Goal: Task Accomplishment & Management: Manage account settings

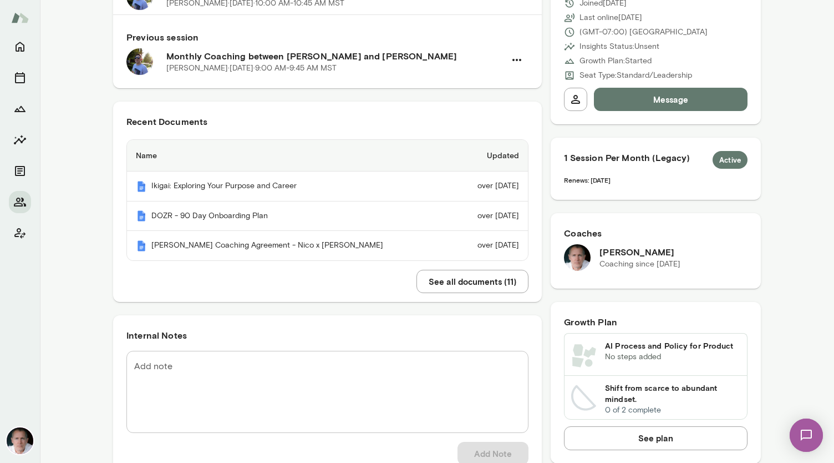
scroll to position [141, 0]
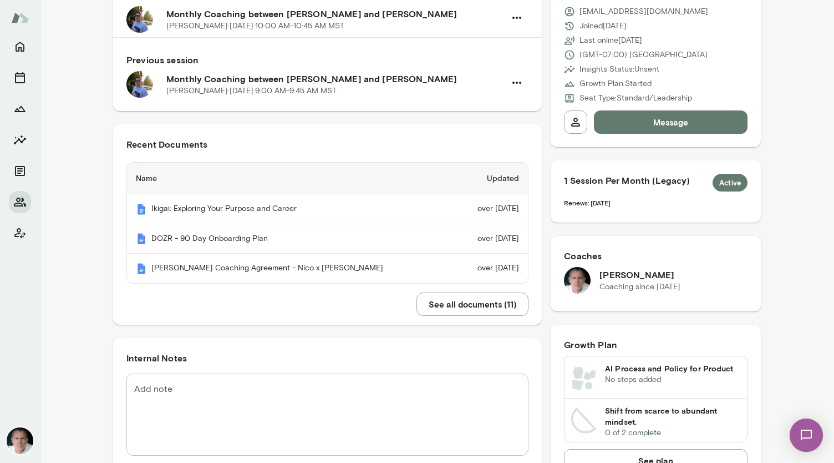
click at [256, 393] on textarea "Add note" at bounding box center [327, 414] width 387 height 64
paste textarea "**********"
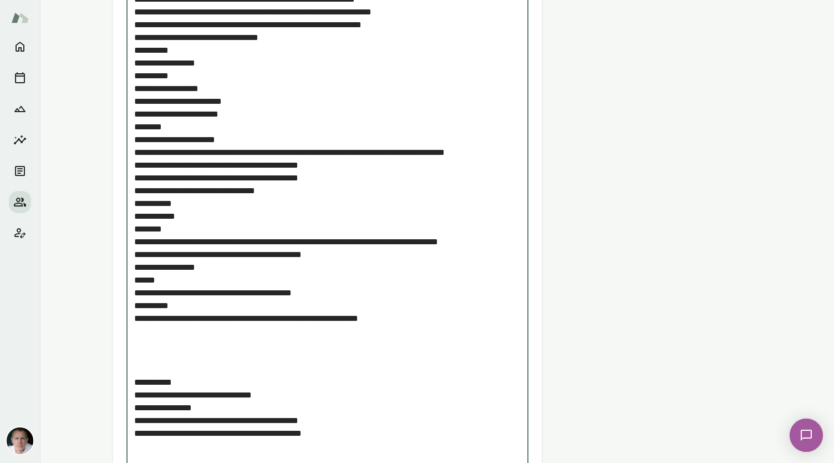
scroll to position [1134, 0]
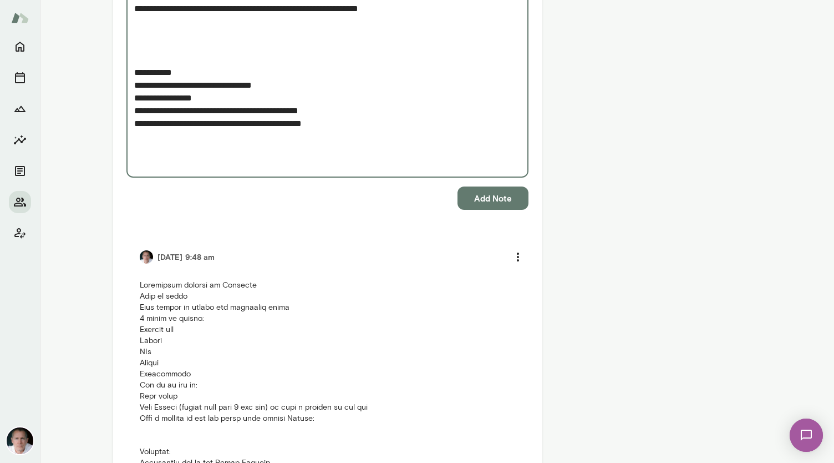
type textarea "**********"
click at [492, 187] on button "Add Note" at bounding box center [493, 197] width 71 height 23
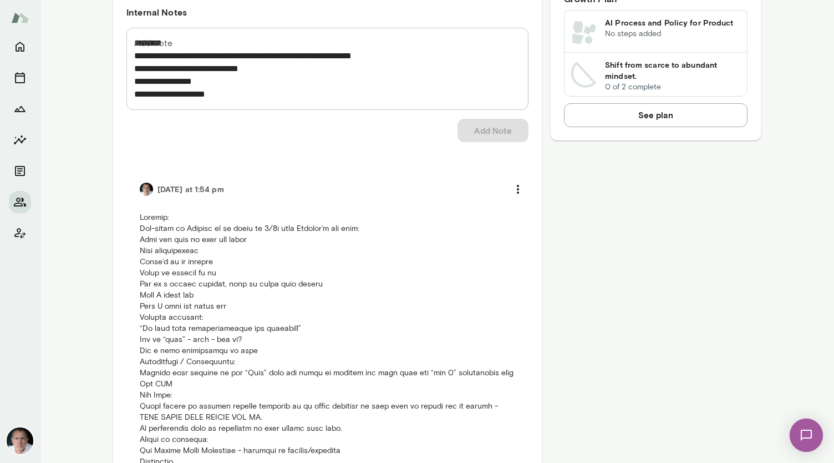
scroll to position [537, 0]
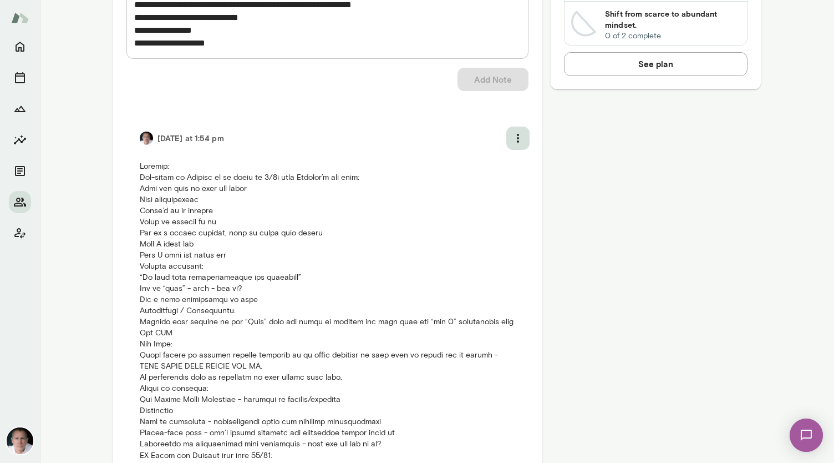
click at [515, 138] on icon "more" at bounding box center [517, 137] width 13 height 13
click at [503, 22] on li "Delete note" at bounding box center [428, 15] width 812 height 13
click at [539, 9] on div at bounding box center [417, 9] width 834 height 0
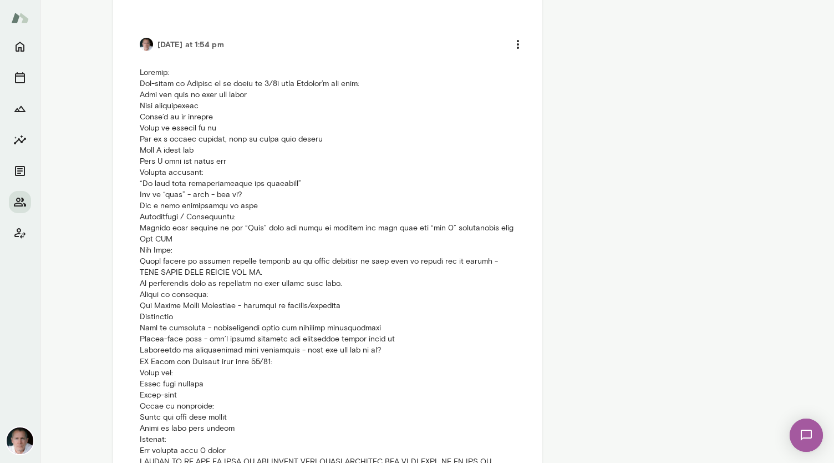
scroll to position [448, 0]
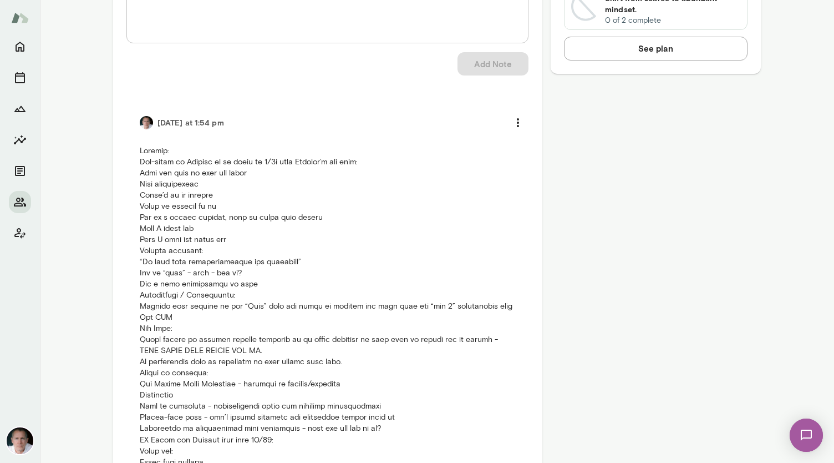
scroll to position [558, 0]
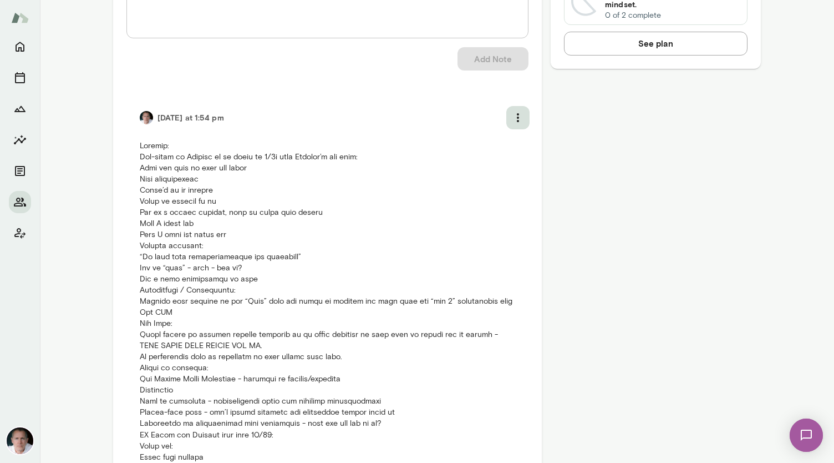
click at [511, 116] on icon "more" at bounding box center [517, 117] width 13 height 13
click at [478, 146] on li "Delete note" at bounding box center [485, 143] width 83 height 20
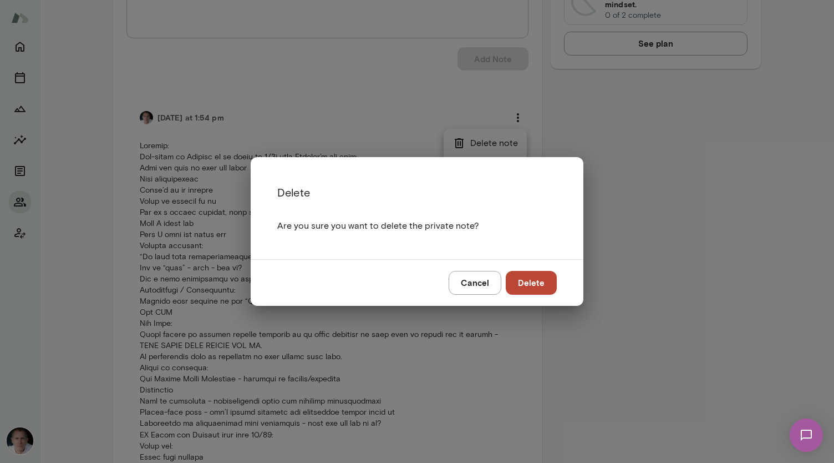
click at [527, 279] on div at bounding box center [417, 231] width 834 height 463
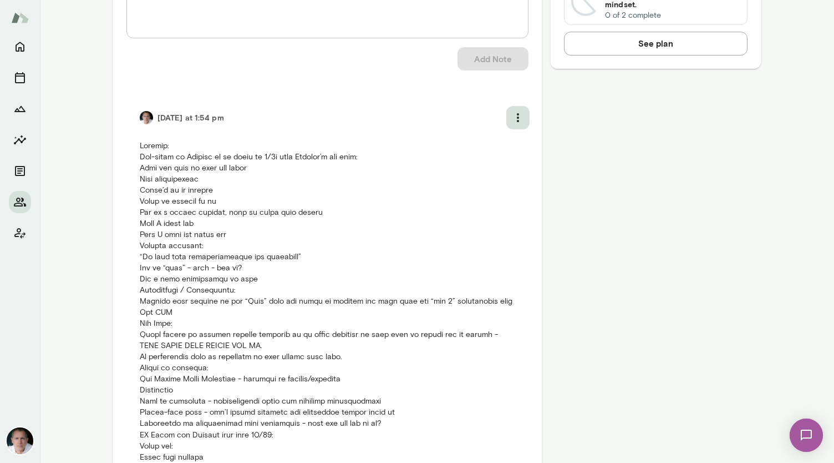
click at [517, 120] on icon "more" at bounding box center [518, 117] width 2 height 9
click at [485, 159] on li "Edit note" at bounding box center [485, 163] width 83 height 20
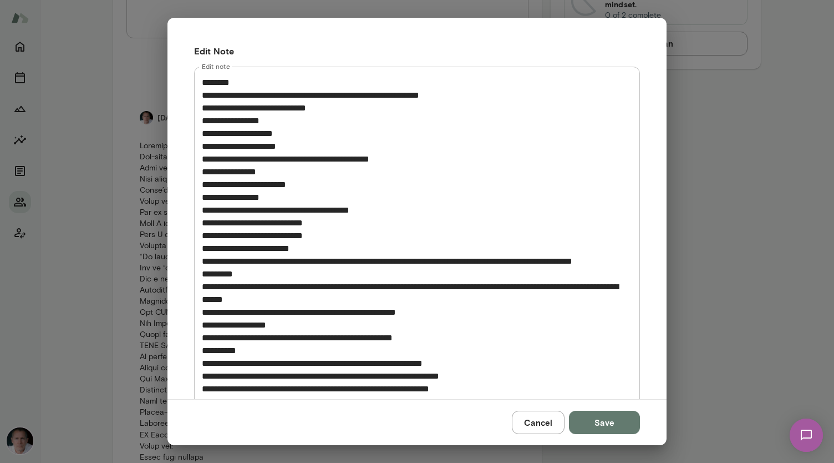
click at [202, 82] on div at bounding box center [417, 231] width 834 height 463
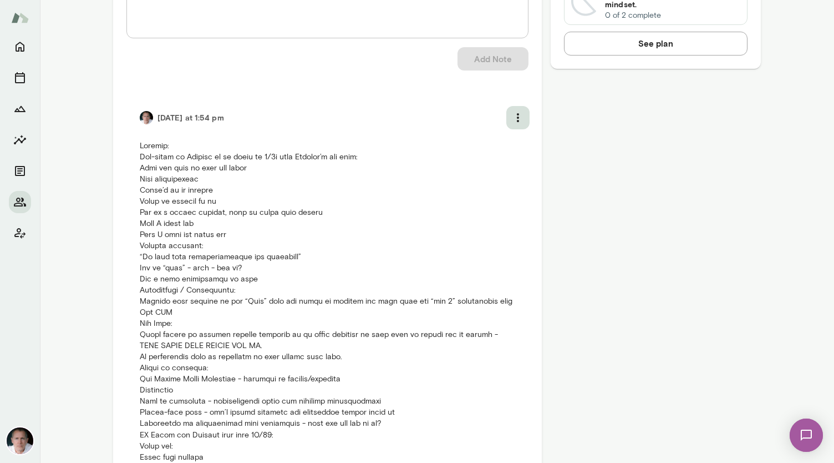
click at [516, 113] on icon "more" at bounding box center [517, 117] width 13 height 13
click at [463, 162] on icon at bounding box center [459, 162] width 13 height 13
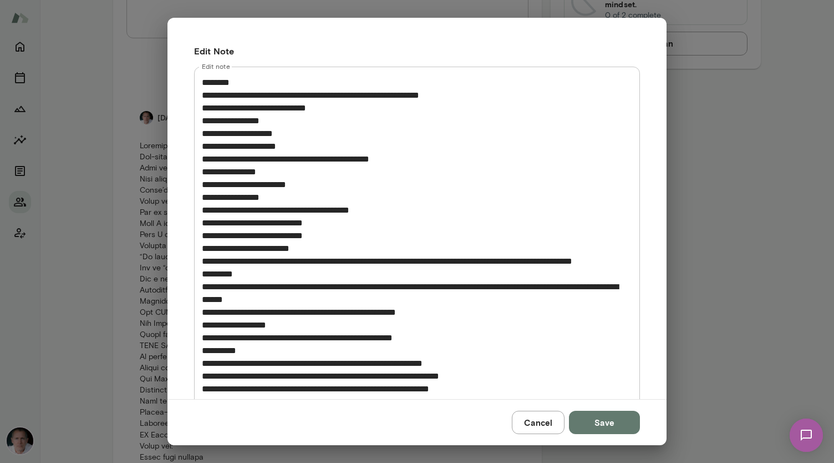
click at [475, 377] on div at bounding box center [417, 231] width 834 height 463
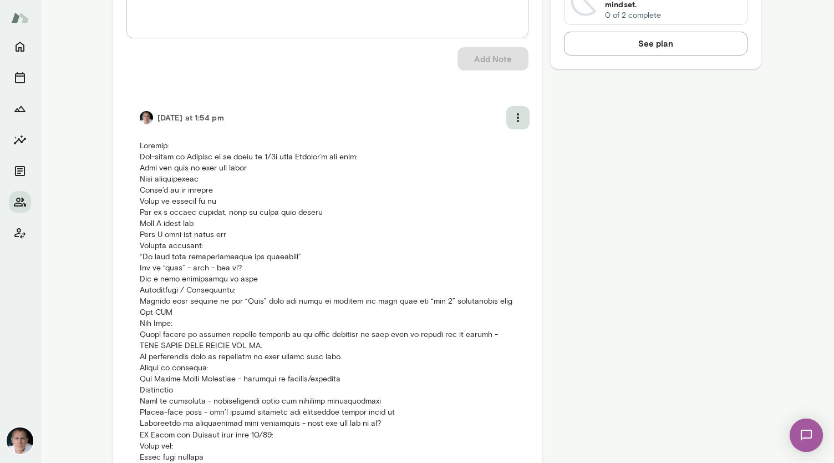
click at [512, 114] on icon "more" at bounding box center [517, 117] width 13 height 13
click at [478, 165] on li "Edit note" at bounding box center [485, 163] width 83 height 20
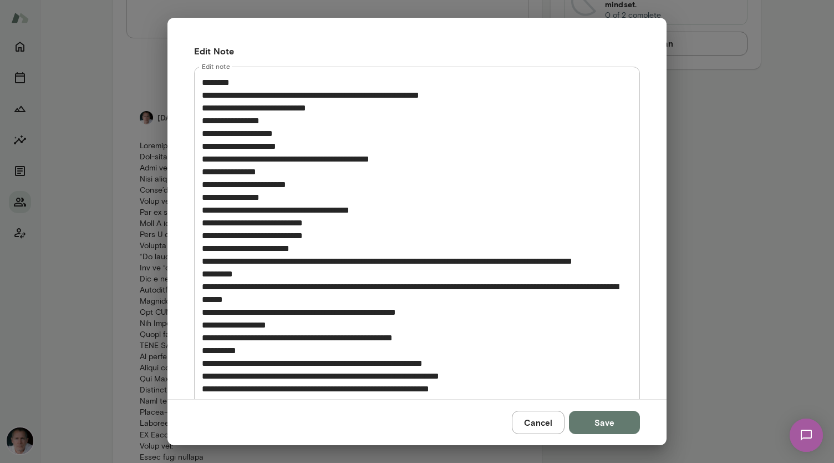
click at [485, 166] on li "Edit note" at bounding box center [485, 163] width 83 height 20
click at [541, 422] on div at bounding box center [417, 231] width 834 height 463
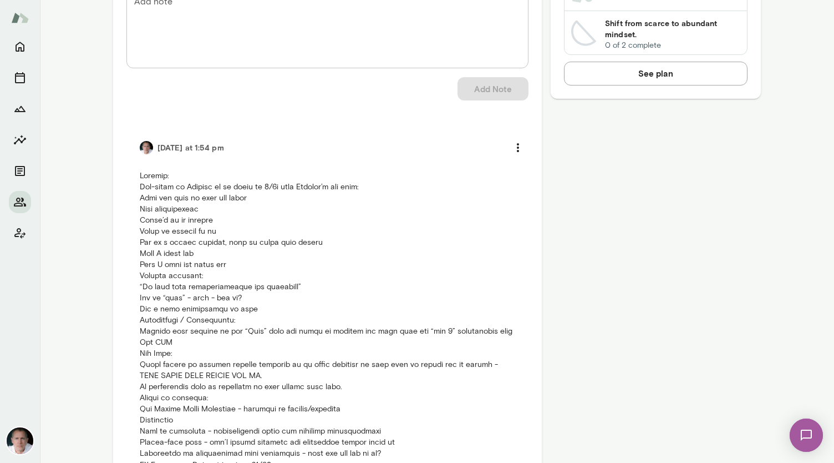
scroll to position [501, 0]
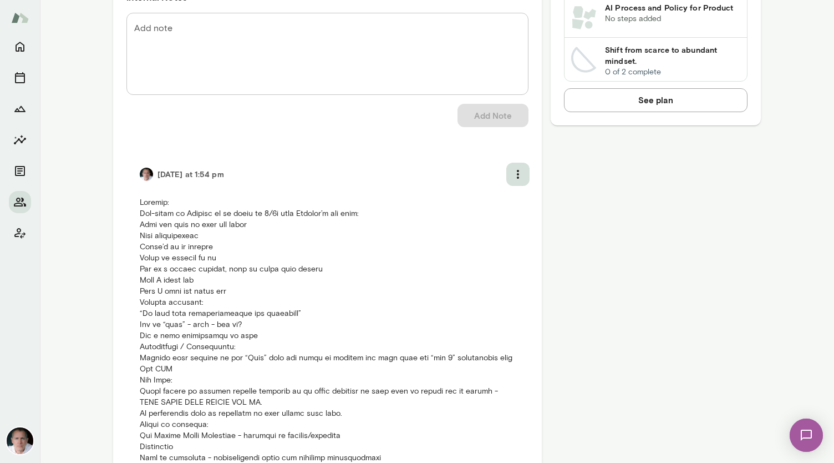
click at [511, 172] on icon "more" at bounding box center [517, 174] width 13 height 13
click at [486, 199] on li "Delete note" at bounding box center [485, 200] width 83 height 20
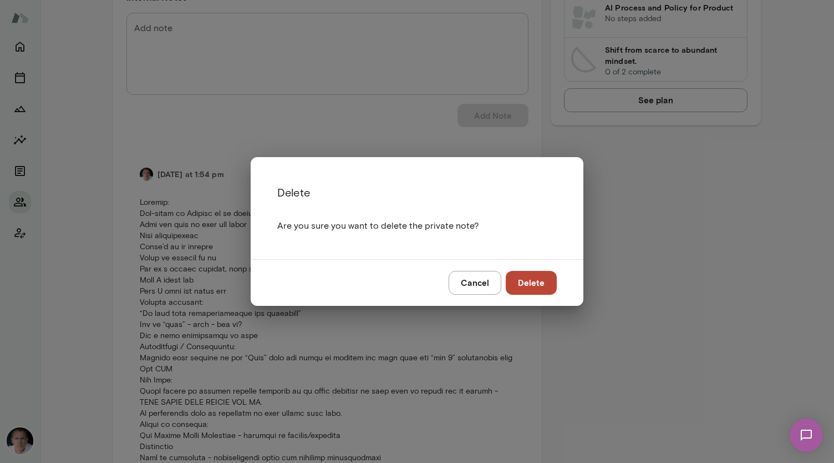
click at [531, 280] on div at bounding box center [417, 231] width 834 height 463
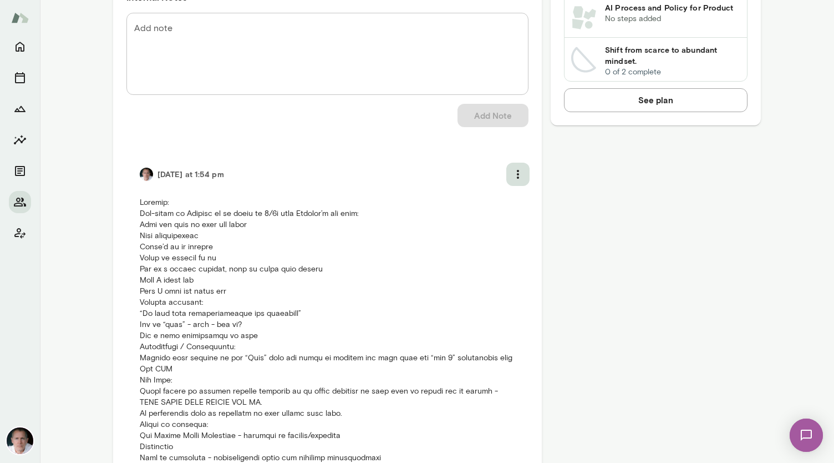
click at [512, 176] on icon "more" at bounding box center [517, 174] width 13 height 13
click at [506, 198] on li "Delete note" at bounding box center [485, 200] width 83 height 20
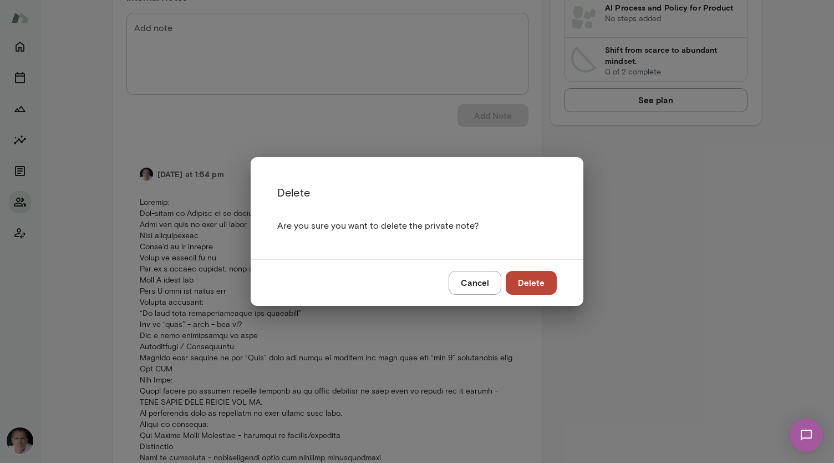
click at [405, 237] on div at bounding box center [417, 231] width 834 height 463
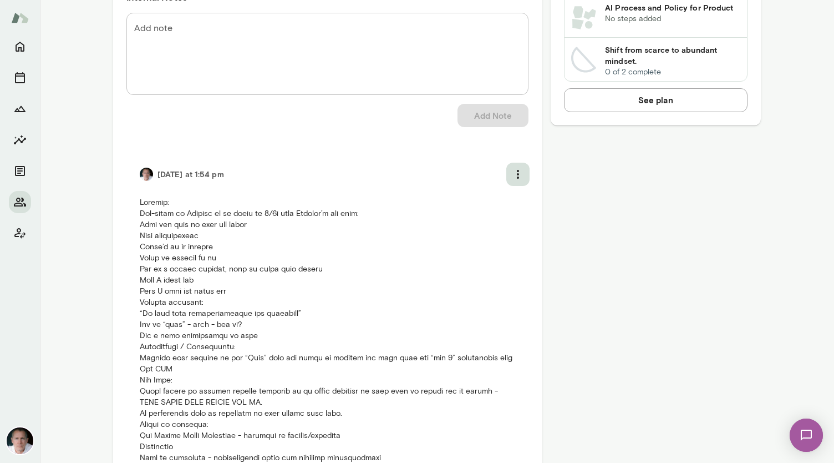
click at [518, 175] on icon "more" at bounding box center [517, 174] width 13 height 13
click at [486, 199] on li "Delete note" at bounding box center [485, 200] width 83 height 20
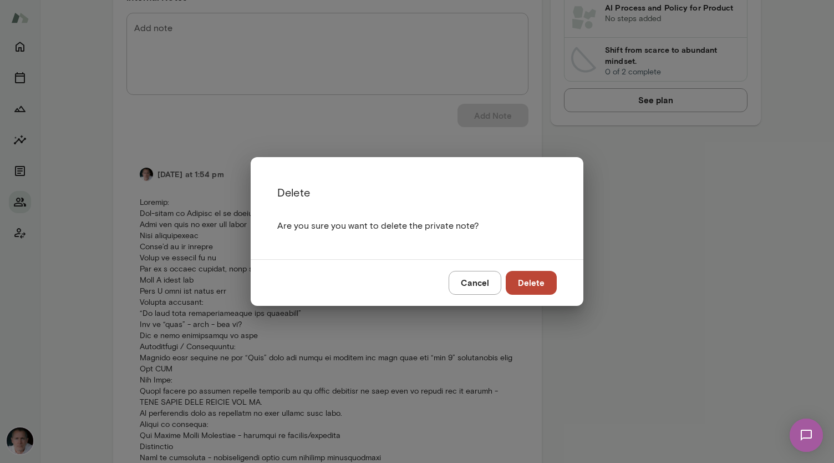
click at [480, 141] on div at bounding box center [417, 231] width 834 height 463
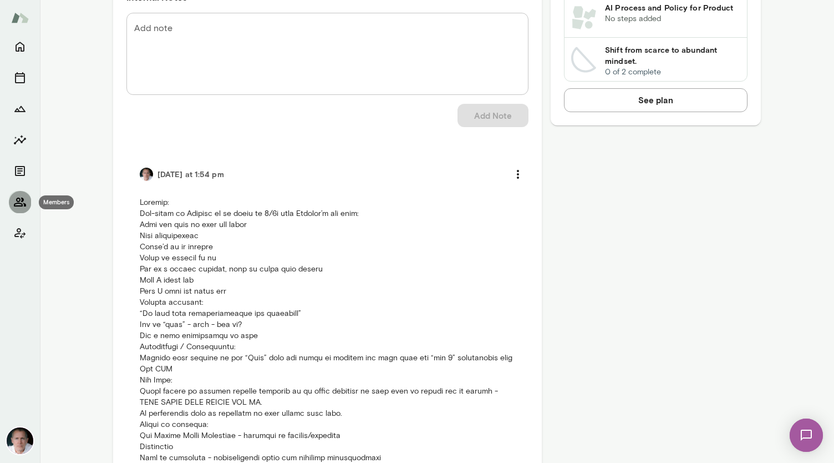
click at [20, 198] on icon "Members" at bounding box center [19, 201] width 13 height 13
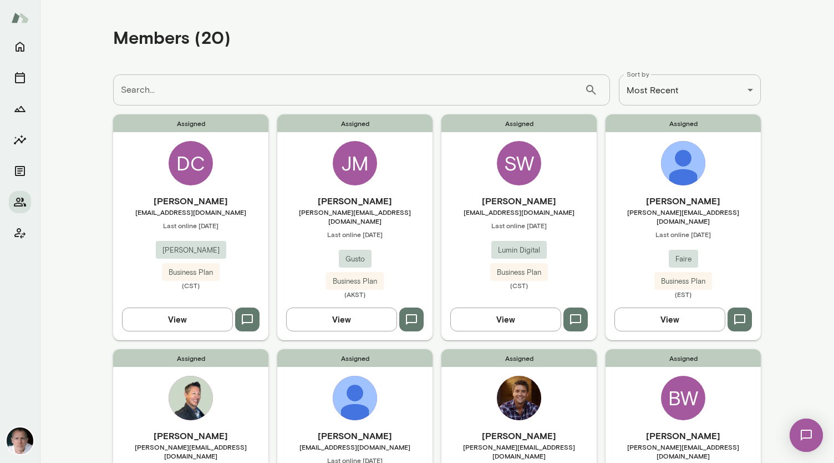
click at [684, 163] on img at bounding box center [683, 163] width 44 height 44
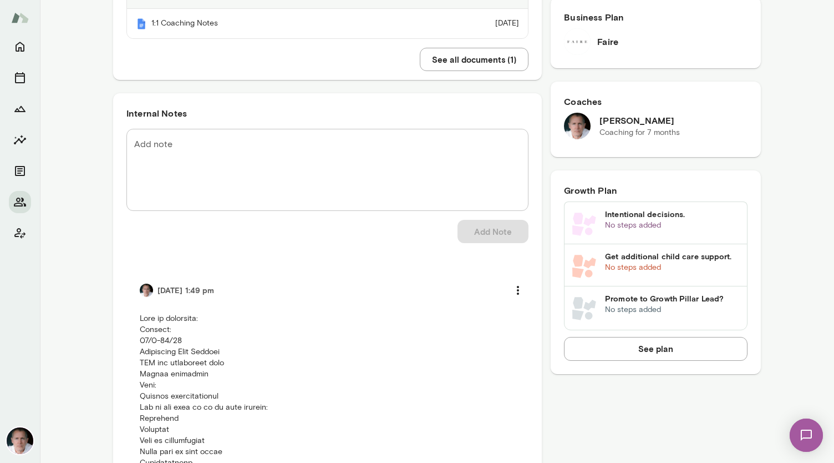
scroll to position [326, 0]
click at [208, 141] on textarea "Add note" at bounding box center [327, 170] width 387 height 64
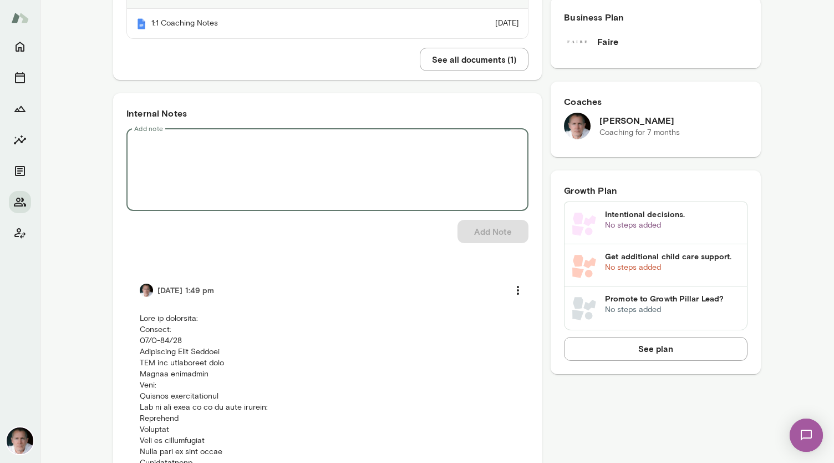
paste textarea "**********"
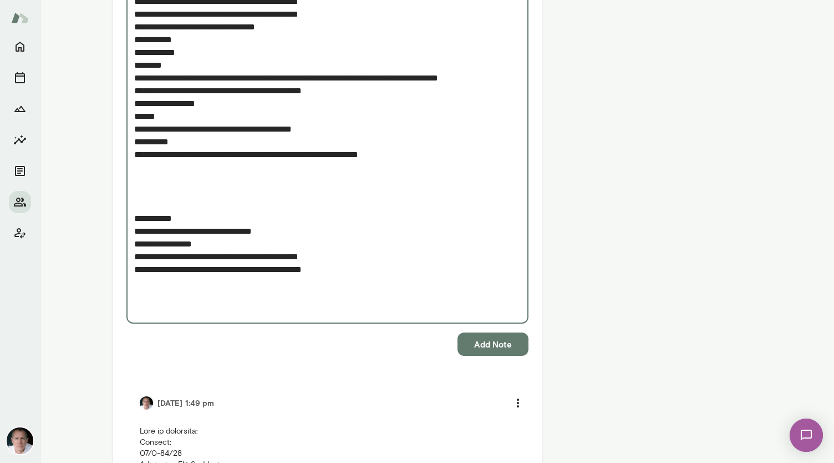
scroll to position [916, 0]
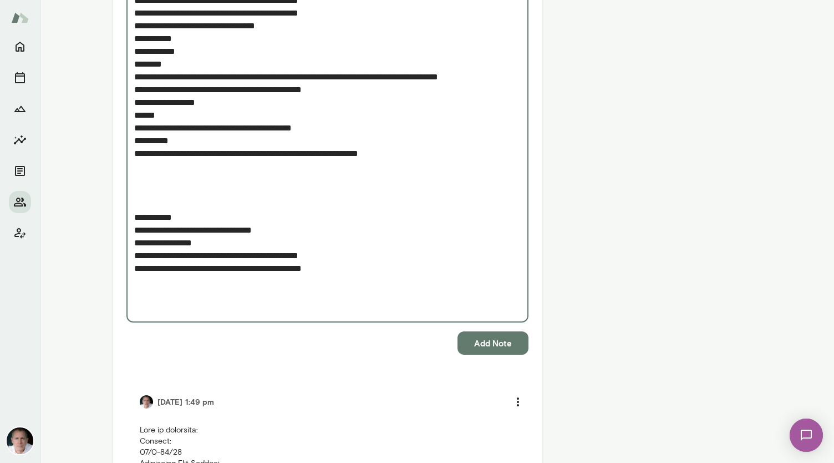
type textarea "**********"
click at [474, 346] on button "Add Note" at bounding box center [493, 342] width 71 height 23
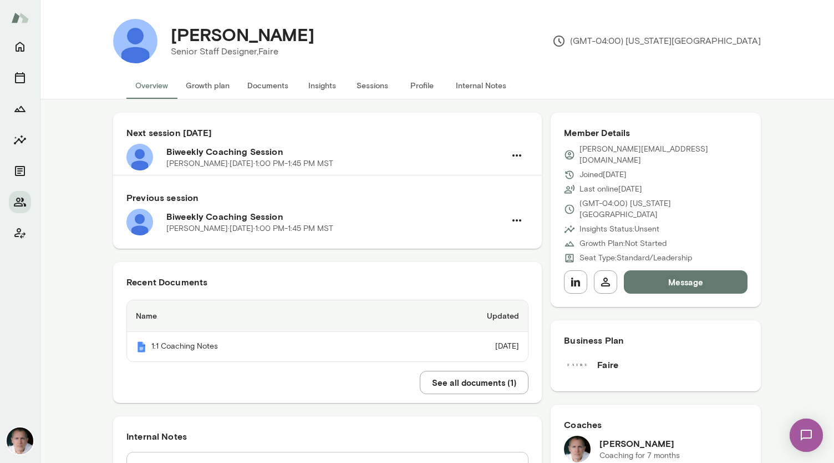
scroll to position [0, 0]
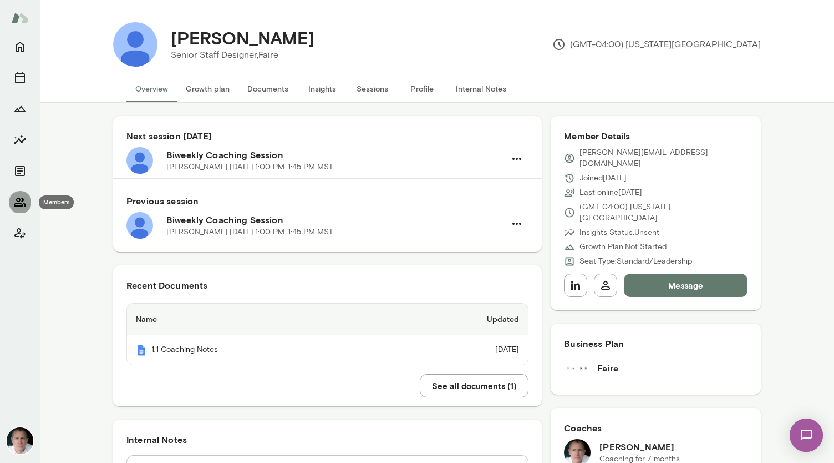
click at [19, 201] on icon "Members" at bounding box center [20, 201] width 12 height 9
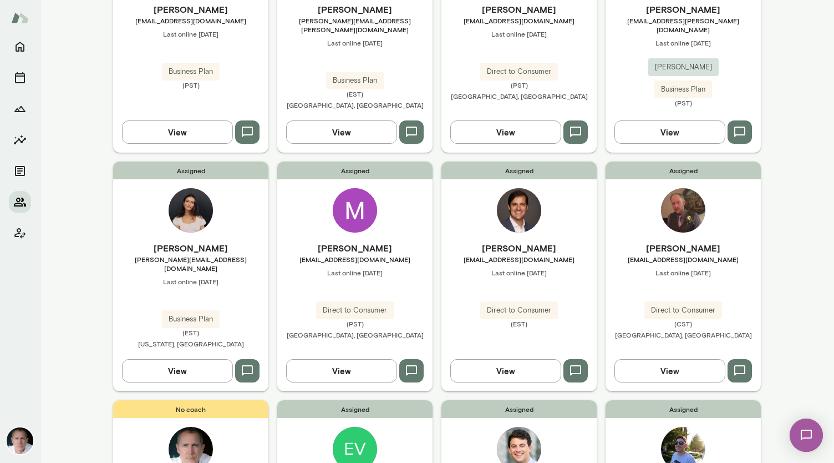
scroll to position [843, 0]
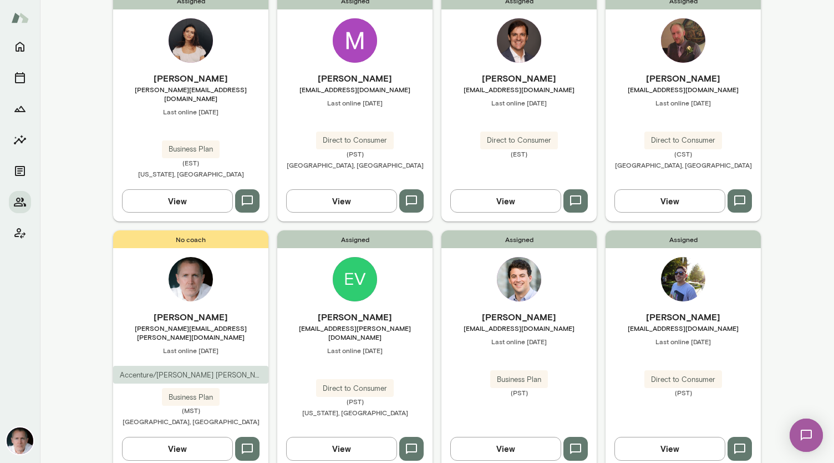
click at [678, 257] on img at bounding box center [683, 279] width 44 height 44
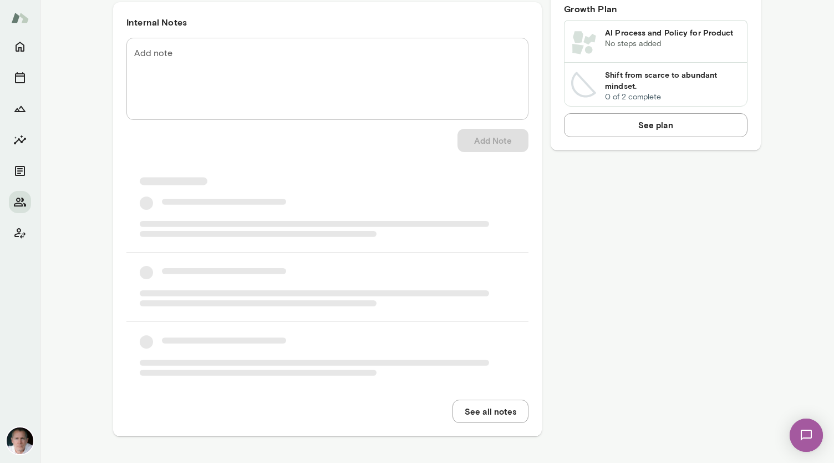
scroll to position [437, 0]
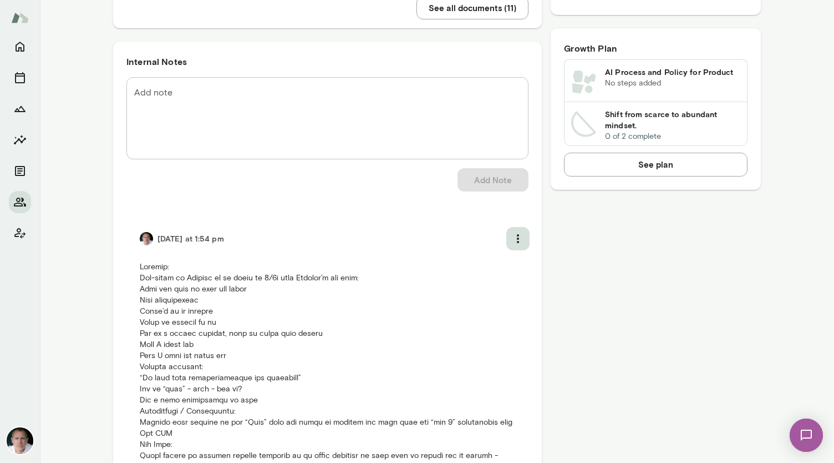
click at [514, 239] on icon "more" at bounding box center [517, 238] width 13 height 13
click at [493, 260] on li "Delete note" at bounding box center [485, 264] width 83 height 20
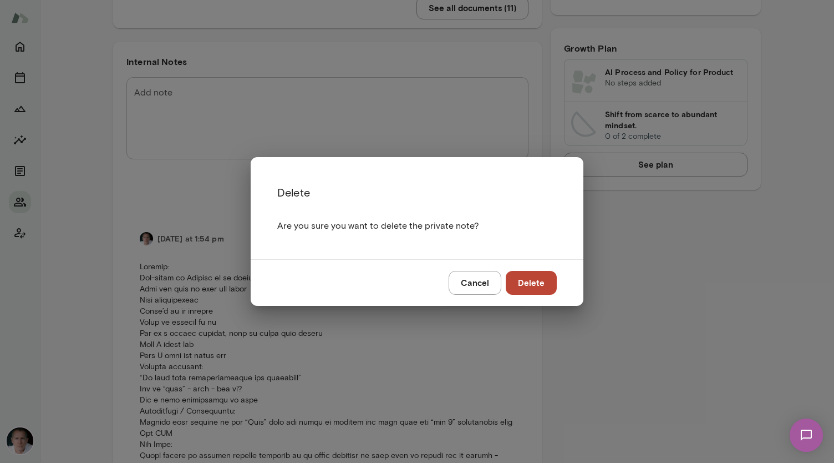
click at [629, 202] on div at bounding box center [417, 231] width 834 height 463
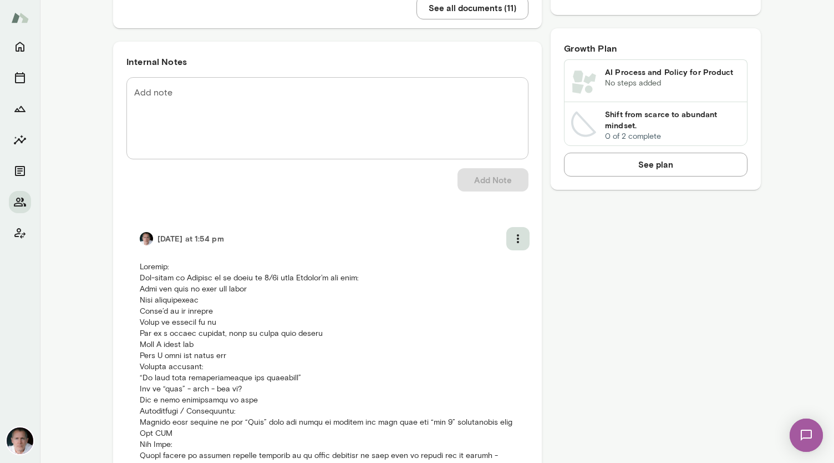
click at [516, 235] on icon "more" at bounding box center [517, 238] width 13 height 13
click at [512, 264] on li "Delete note" at bounding box center [485, 264] width 83 height 20
click at [420, 240] on div at bounding box center [417, 231] width 834 height 463
click at [512, 240] on icon "more" at bounding box center [517, 238] width 13 height 13
click at [496, 277] on li "Edit note" at bounding box center [485, 284] width 83 height 20
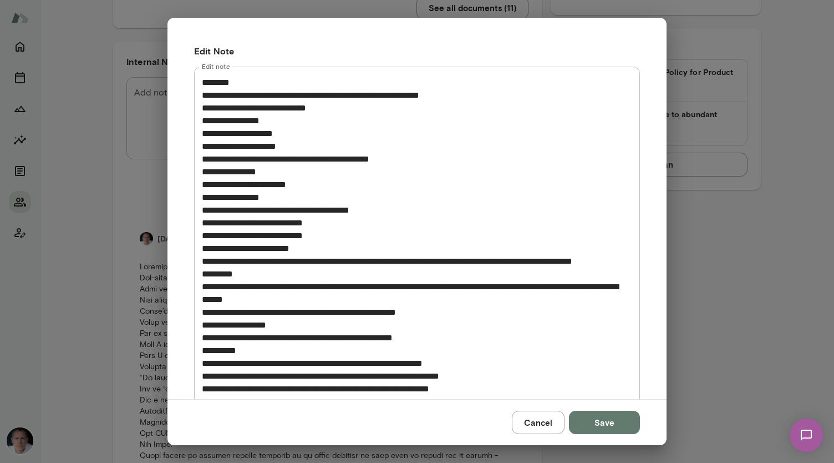
drag, startPoint x: 662, startPoint y: 169, endPoint x: 666, endPoint y: 246, distance: 77.2
click at [666, 246] on div at bounding box center [417, 231] width 834 height 463
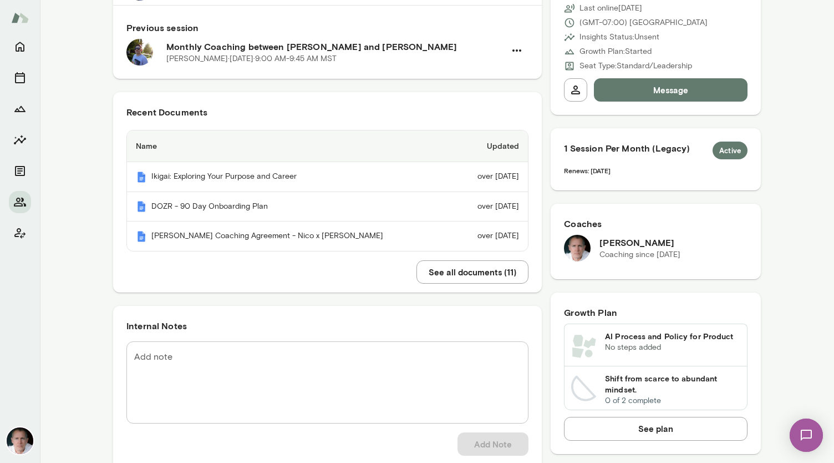
scroll to position [0, 0]
